Goal: Find contact information: Find contact information

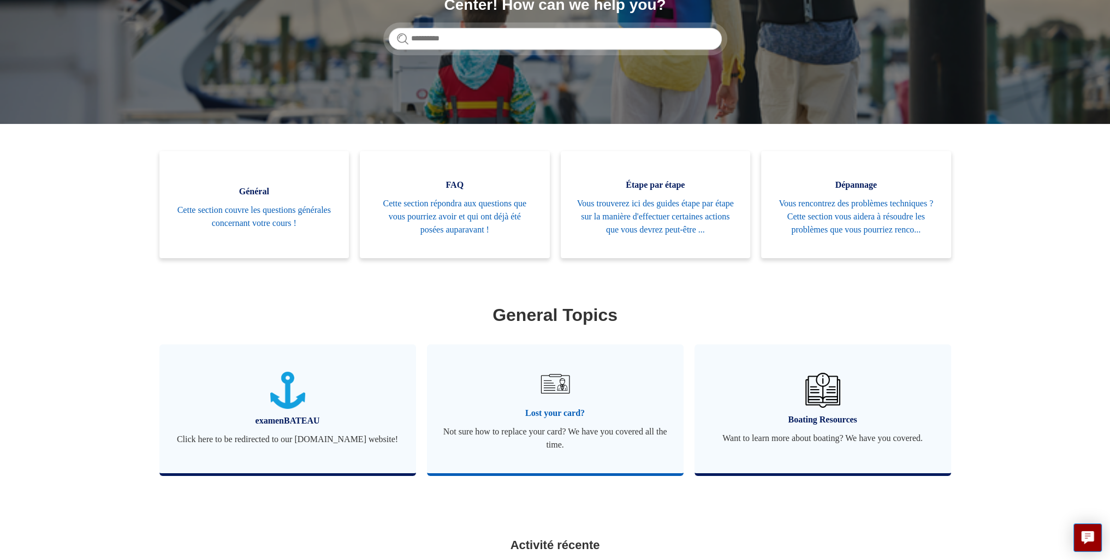
scroll to position [109, 0]
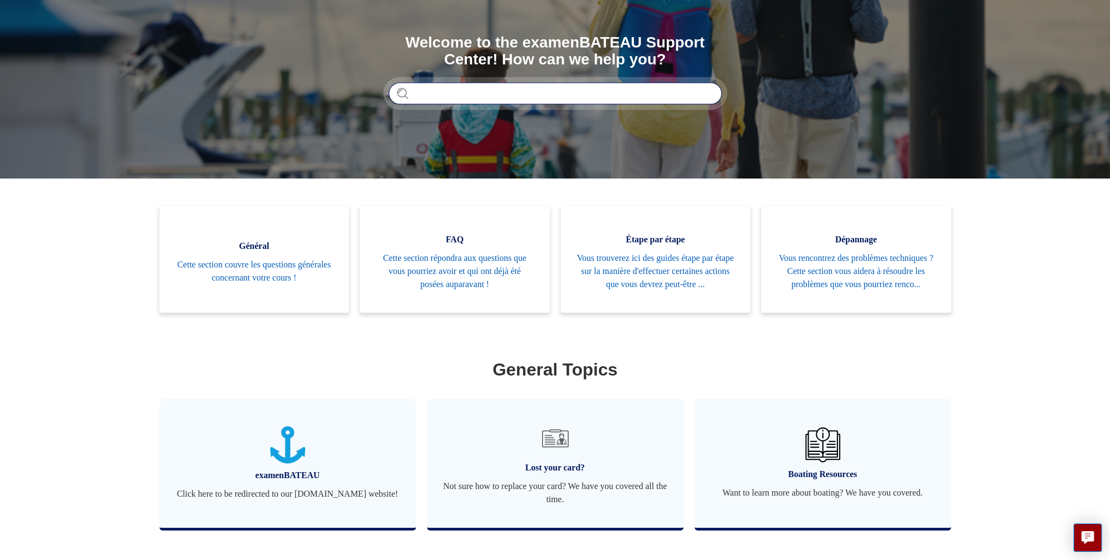
click at [455, 90] on input "Rechercher" at bounding box center [555, 93] width 333 height 22
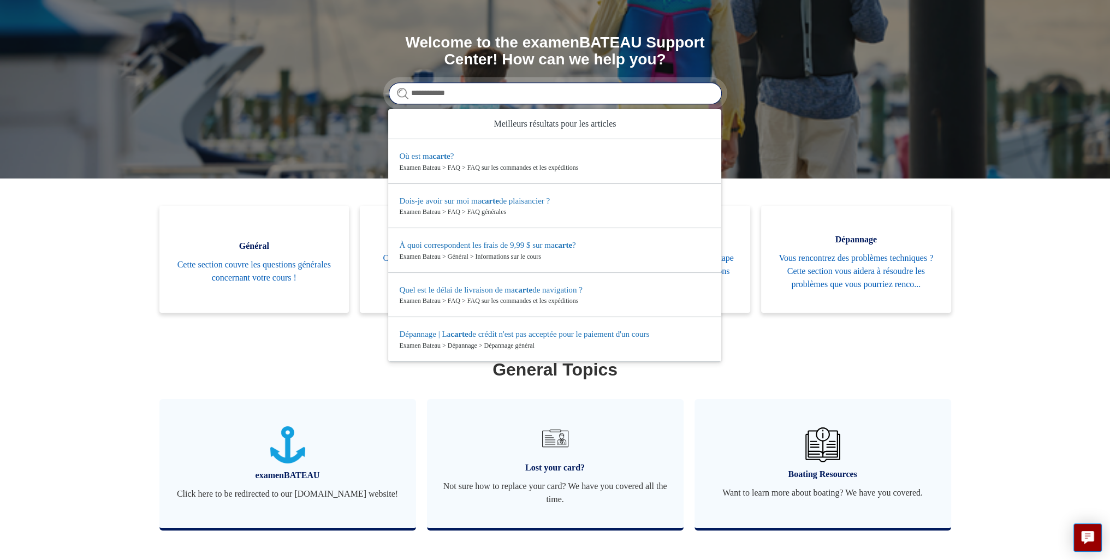
type input "**********"
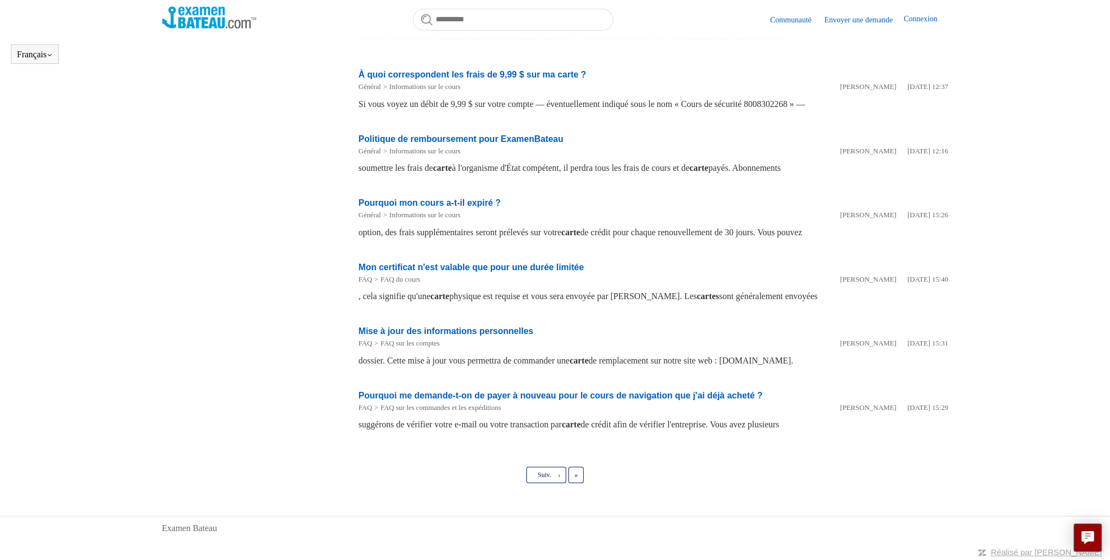
scroll to position [375, 0]
click at [582, 473] on link "Dernier »" at bounding box center [575, 474] width 15 height 16
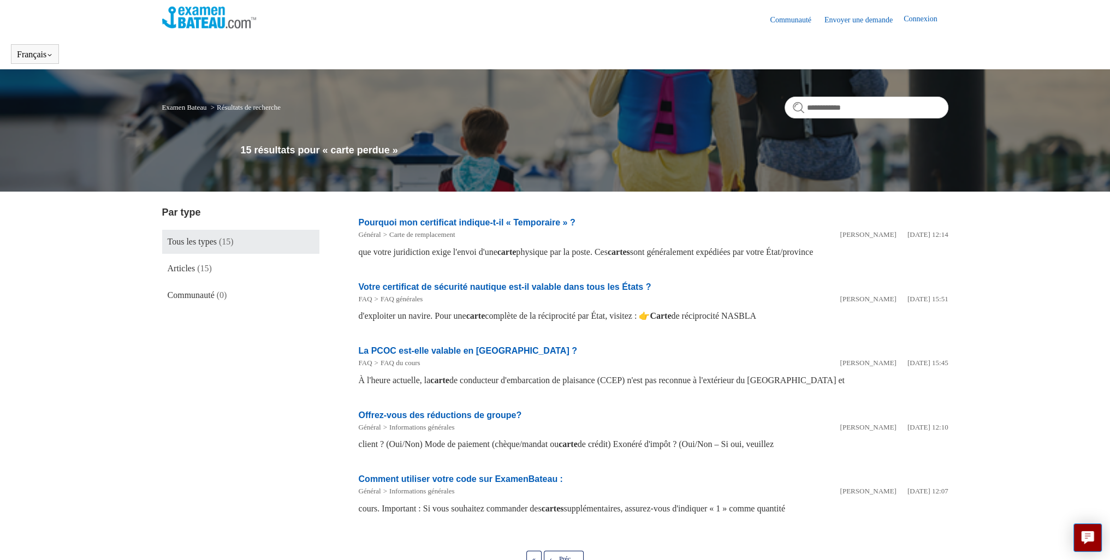
click at [801, 106] on form "**********" at bounding box center [866, 108] width 164 height 22
click at [818, 105] on input "**********" at bounding box center [866, 108] width 164 height 22
click at [934, 107] on input "**********" at bounding box center [866, 108] width 164 height 22
click at [210, 240] on span "Tous les types" at bounding box center [192, 241] width 49 height 9
click at [208, 240] on span "Tous les types" at bounding box center [192, 241] width 49 height 9
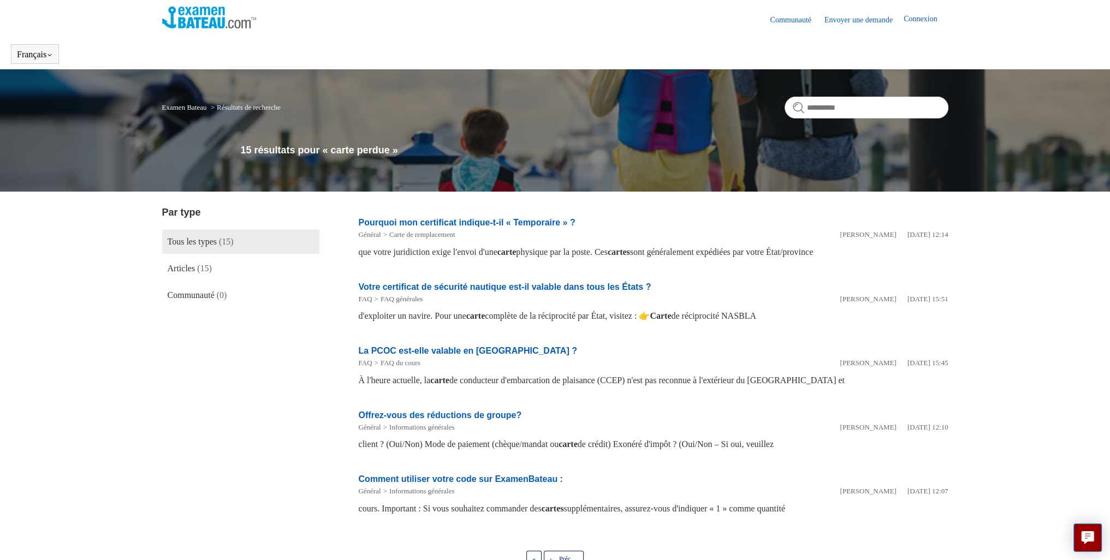
click at [205, 239] on span "Tous les types" at bounding box center [192, 241] width 49 height 9
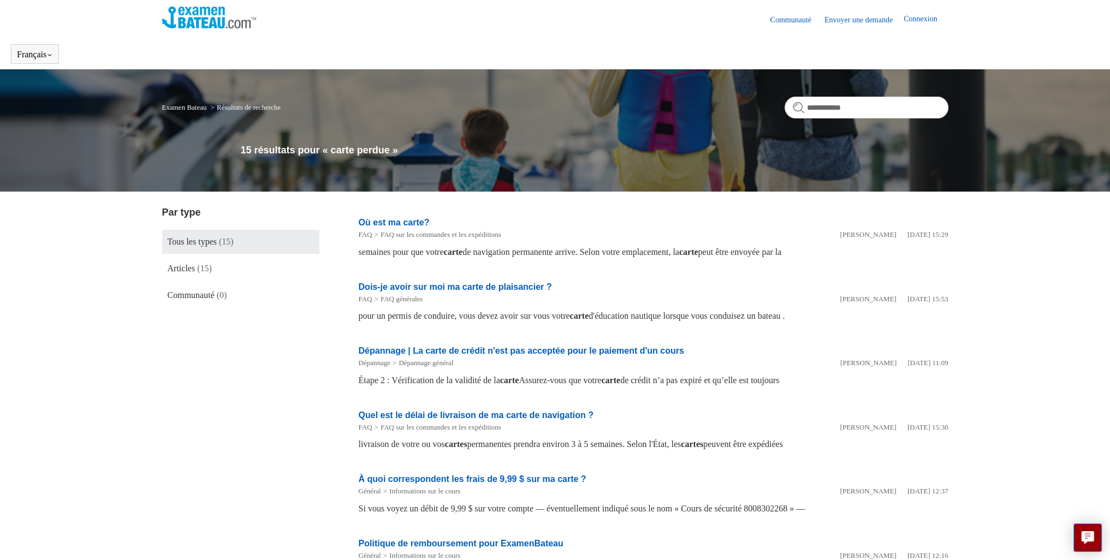
click at [845, 15] on link "Envoyer une demande" at bounding box center [863, 19] width 79 height 11
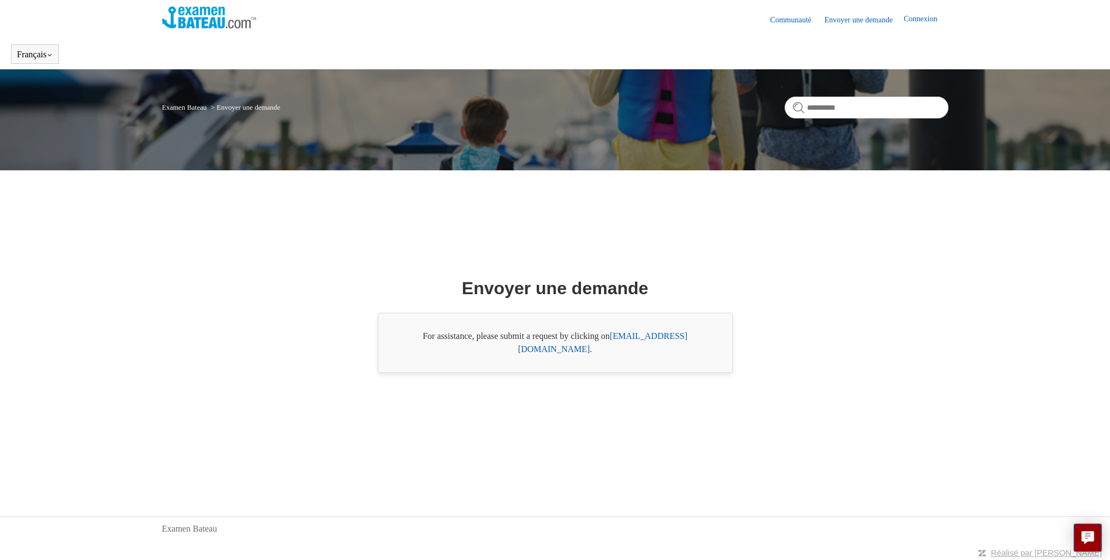
click at [909, 15] on link "Connexion" at bounding box center [925, 19] width 44 height 13
click at [793, 15] on link "Envoyer une demande" at bounding box center [814, 19] width 79 height 11
click at [452, 334] on div "For assistance, please submit a request by clicking on [EMAIL_ADDRESS][DOMAIN_N…" at bounding box center [555, 343] width 355 height 60
click at [445, 341] on div "For assistance, please submit a request by clicking on [EMAIL_ADDRESS][DOMAIN_N…" at bounding box center [555, 343] width 355 height 60
click at [426, 342] on div "For assistance, please submit a request by clicking on [EMAIL_ADDRESS][DOMAIN_N…" at bounding box center [555, 343] width 355 height 60
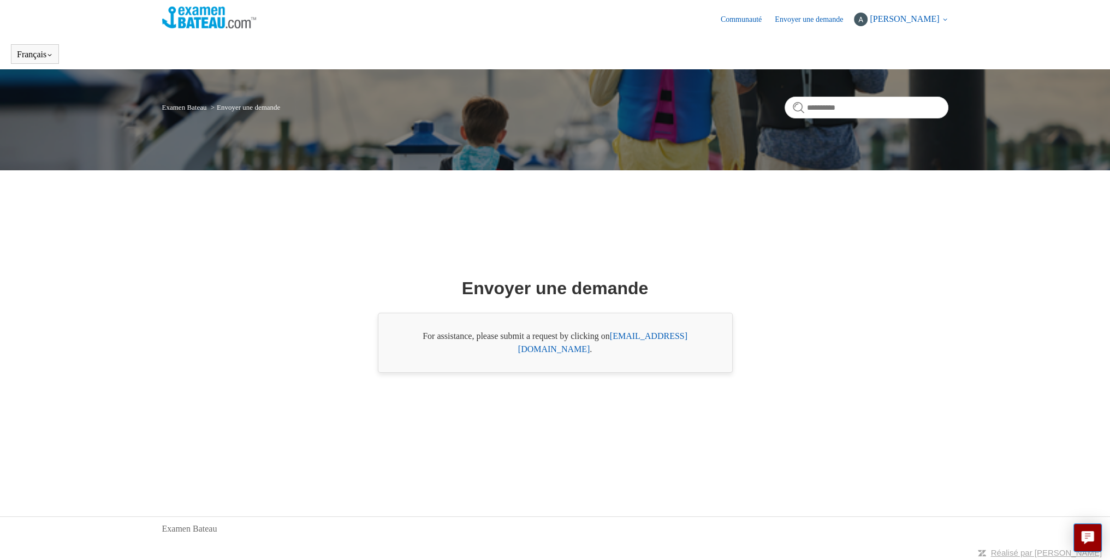
click at [413, 337] on div "For assistance, please submit a request by clicking on [EMAIL_ADDRESS][DOMAIN_N…" at bounding box center [555, 343] width 355 height 60
click at [808, 16] on link "Envoyer une demande" at bounding box center [814, 19] width 79 height 11
click at [484, 292] on h1 "Envoyer une demande" at bounding box center [555, 288] width 186 height 26
drag, startPoint x: 483, startPoint y: 293, endPoint x: 430, endPoint y: 332, distance: 65.9
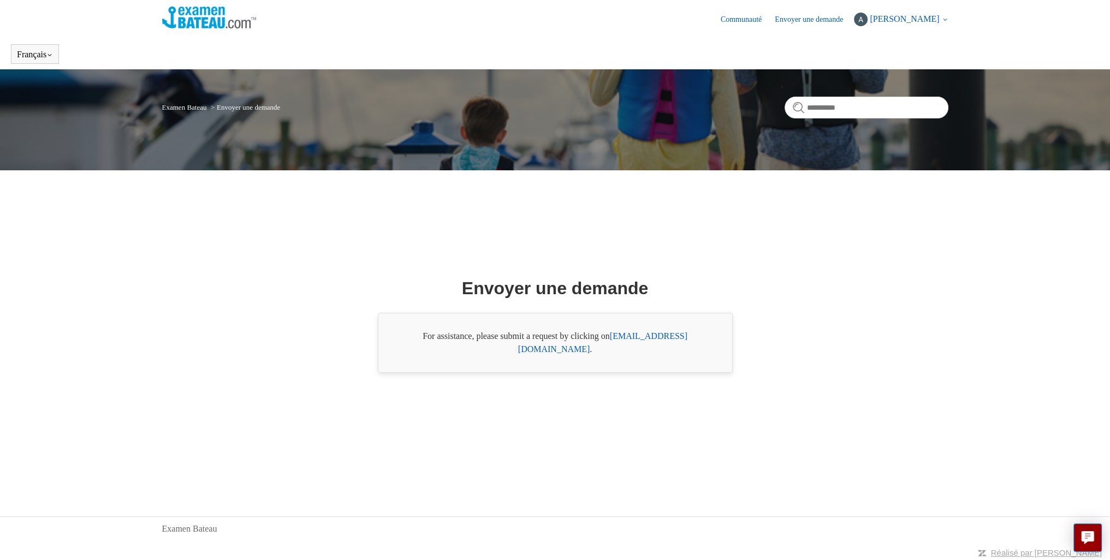
click at [430, 332] on div "For assistance, please submit a request by clicking on [EMAIL_ADDRESS][DOMAIN_N…" at bounding box center [555, 343] width 355 height 60
click at [422, 338] on div "For assistance, please submit a request by clicking on [EMAIL_ADDRESS][DOMAIN_N…" at bounding box center [555, 343] width 355 height 60
click at [550, 346] on font "[EMAIL_ADDRESS][DOMAIN_NAME]" at bounding box center [559, 348] width 150 height 9
click at [540, 345] on font "[EMAIL_ADDRESS][DOMAIN_NAME]" at bounding box center [559, 348] width 150 height 9
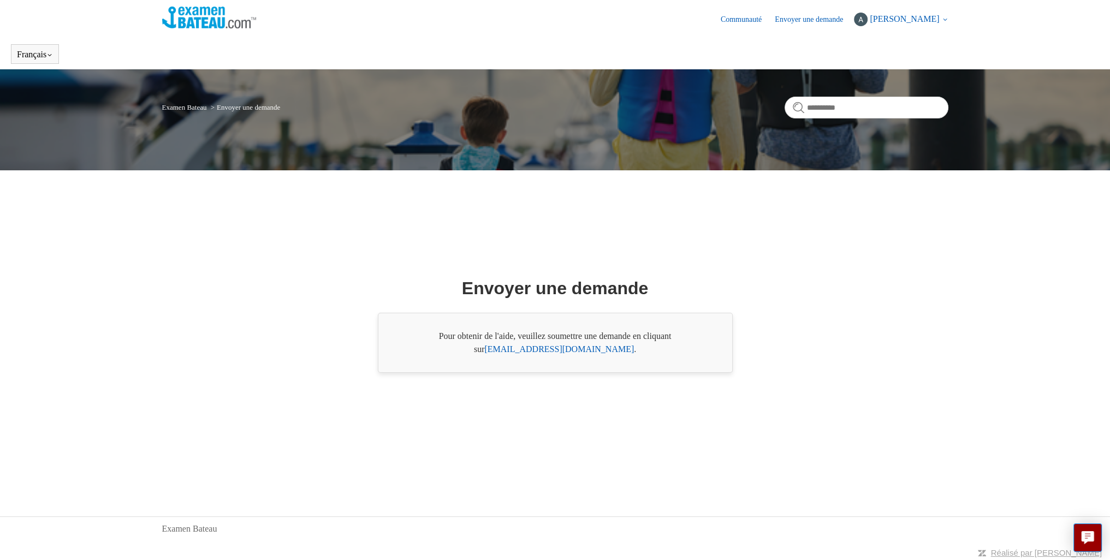
click at [544, 349] on font "[EMAIL_ADDRESS][DOMAIN_NAME]" at bounding box center [559, 348] width 150 height 9
click at [537, 348] on font "[EMAIL_ADDRESS][DOMAIN_NAME]" at bounding box center [559, 348] width 150 height 9
